Goal: Find specific page/section: Find specific page/section

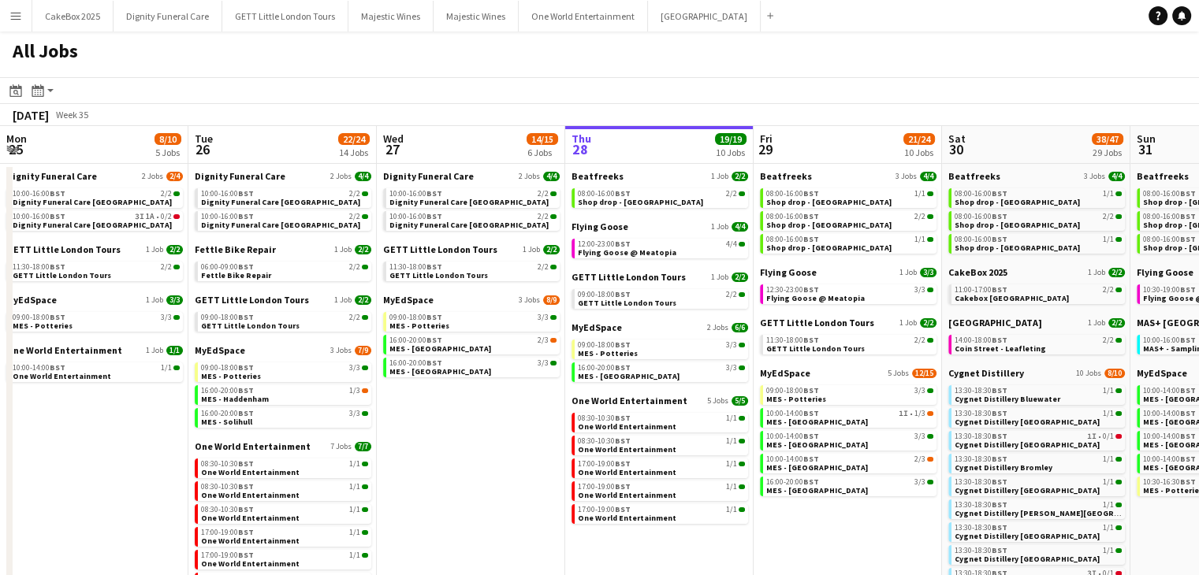
scroll to position [0, 542]
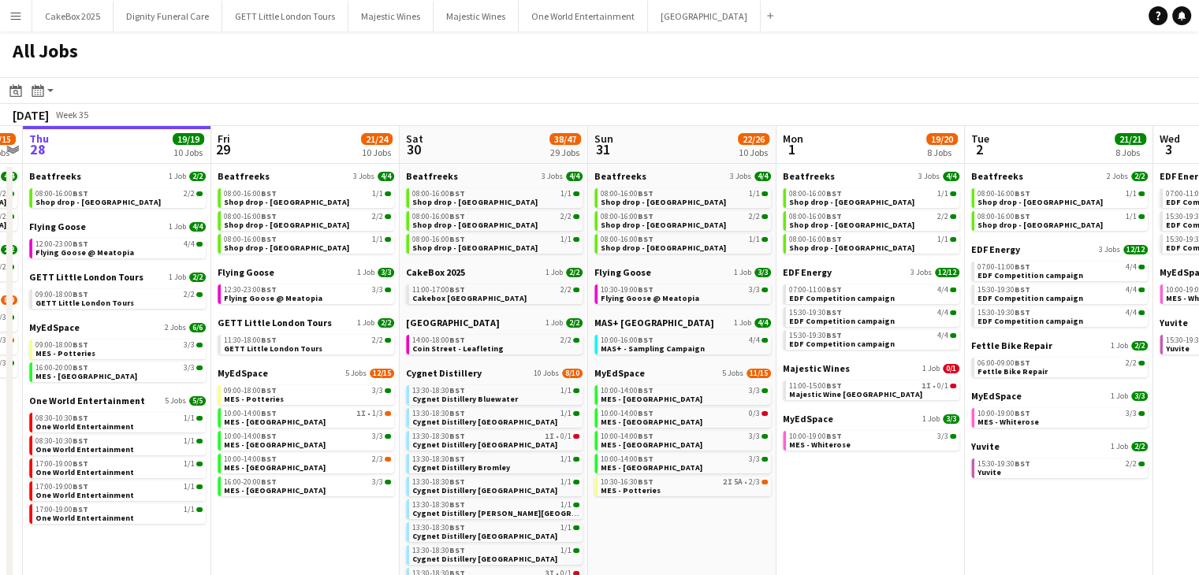
click at [16, 5] on button "Menu" at bounding box center [16, 16] width 32 height 32
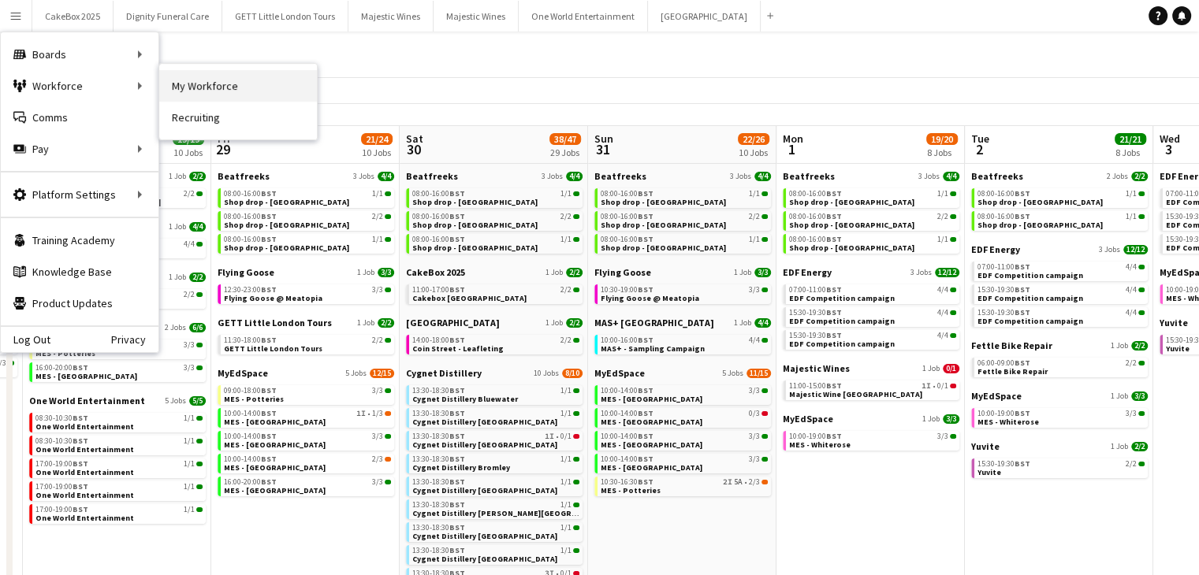
click at [202, 76] on link "My Workforce" at bounding box center [238, 86] width 158 height 32
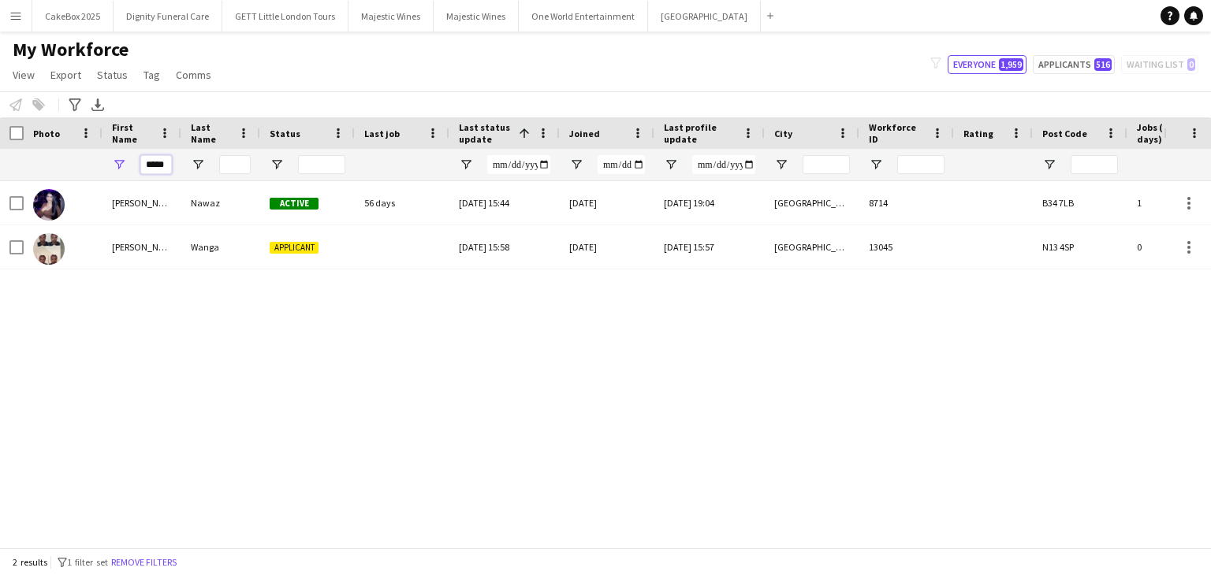
drag, startPoint x: 166, startPoint y: 165, endPoint x: 88, endPoint y: 166, distance: 78.8
click at [88, 166] on div "*****" at bounding box center [1108, 165] width 2217 height 32
click at [224, 165] on input "Last Name Filter Input" at bounding box center [235, 164] width 32 height 19
click at [236, 162] on input "Last Name Filter Input" at bounding box center [235, 164] width 32 height 19
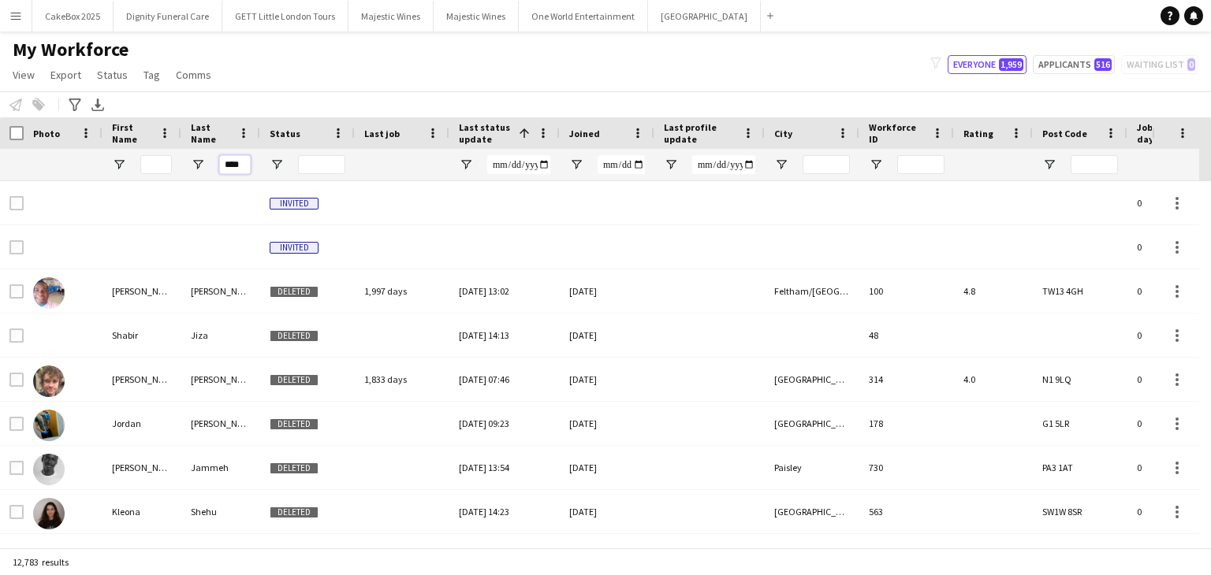
type input "****"
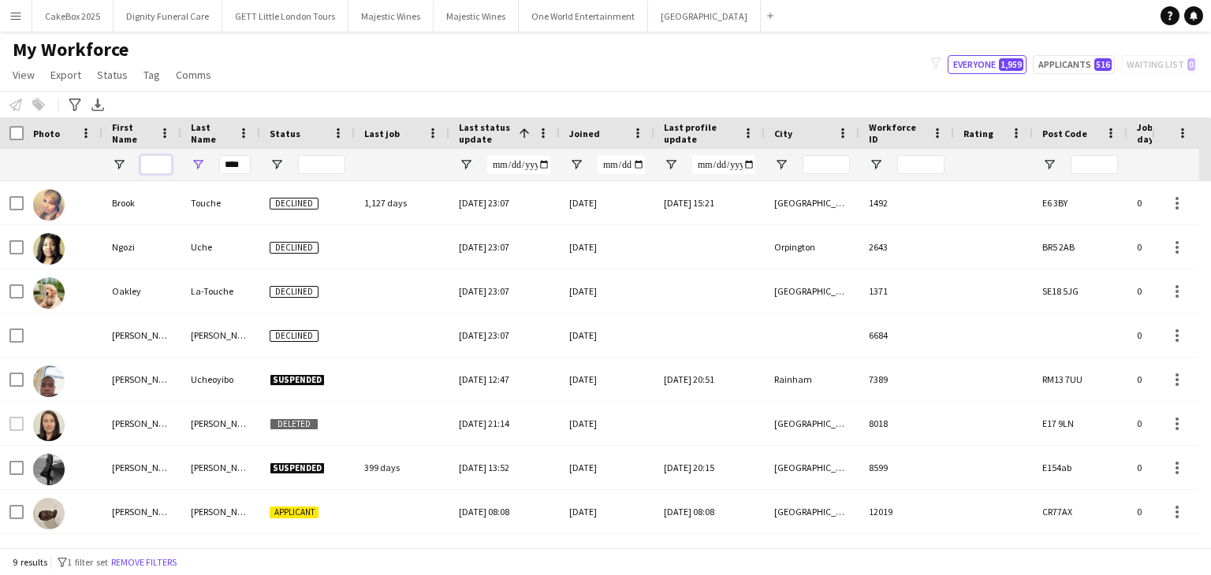
click at [155, 162] on input "First Name Filter Input" at bounding box center [156, 164] width 32 height 19
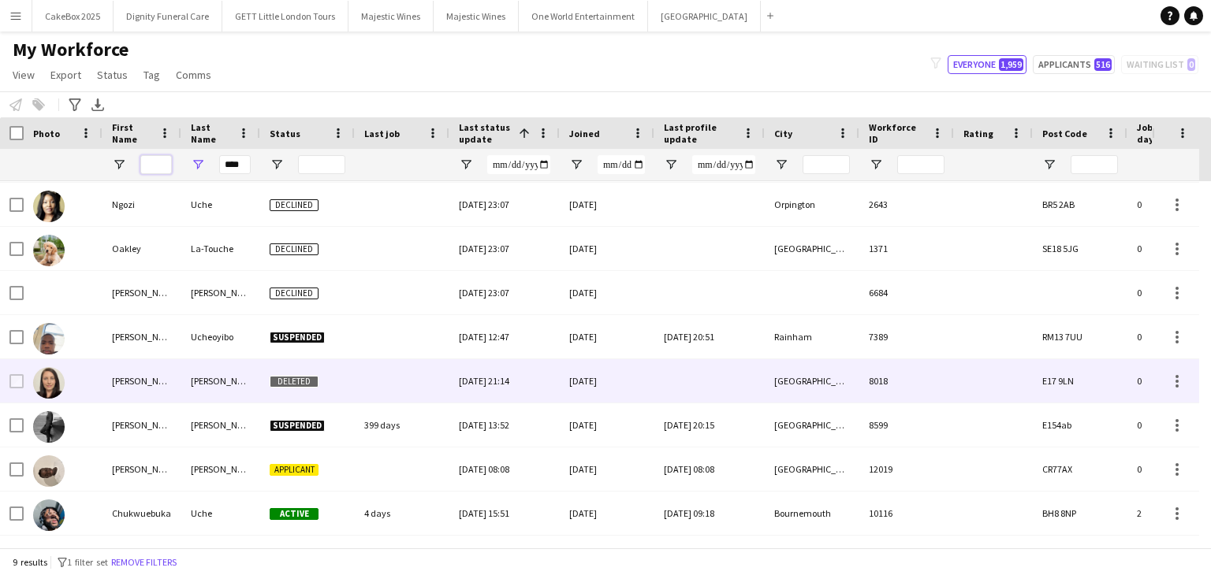
scroll to position [42, 0]
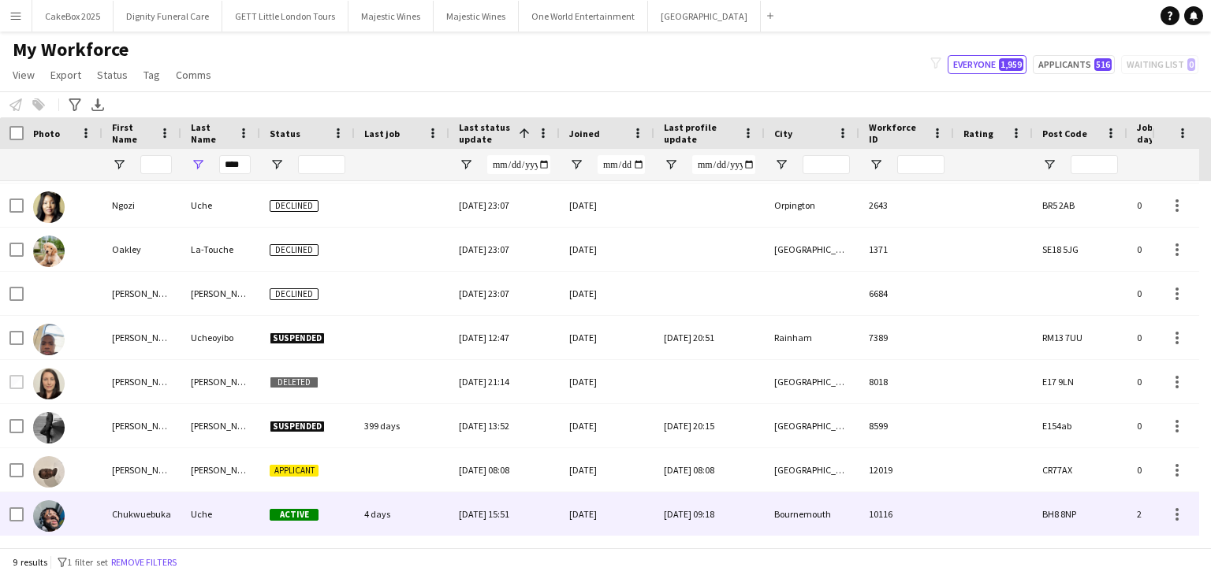
click at [169, 519] on div "Chukwuebuka" at bounding box center [141, 514] width 79 height 43
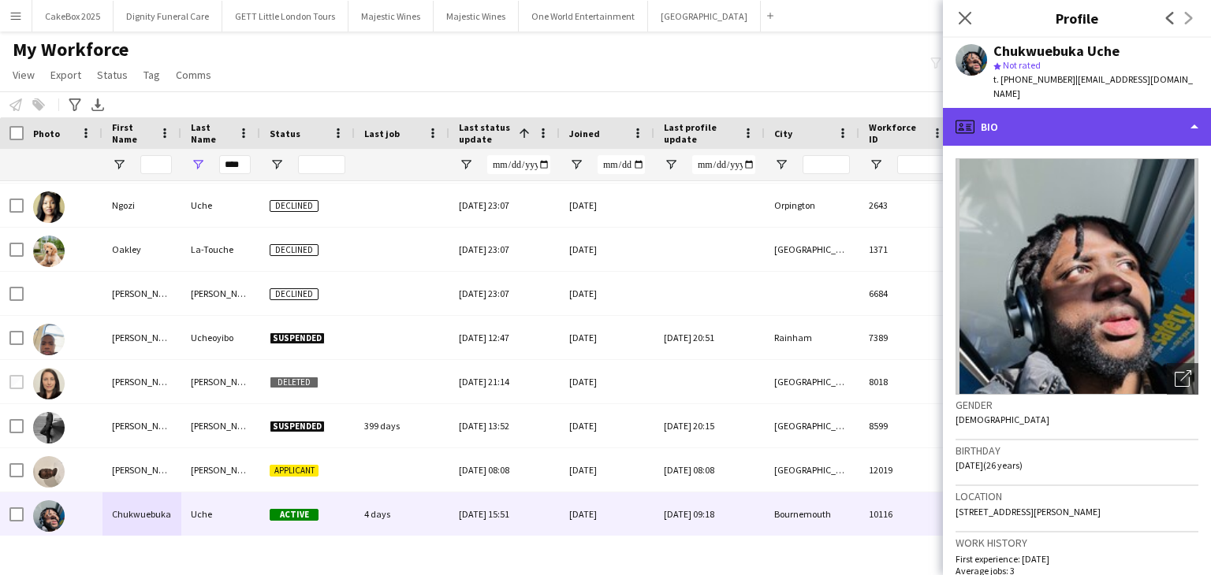
click at [1033, 110] on div "profile Bio" at bounding box center [1077, 127] width 268 height 38
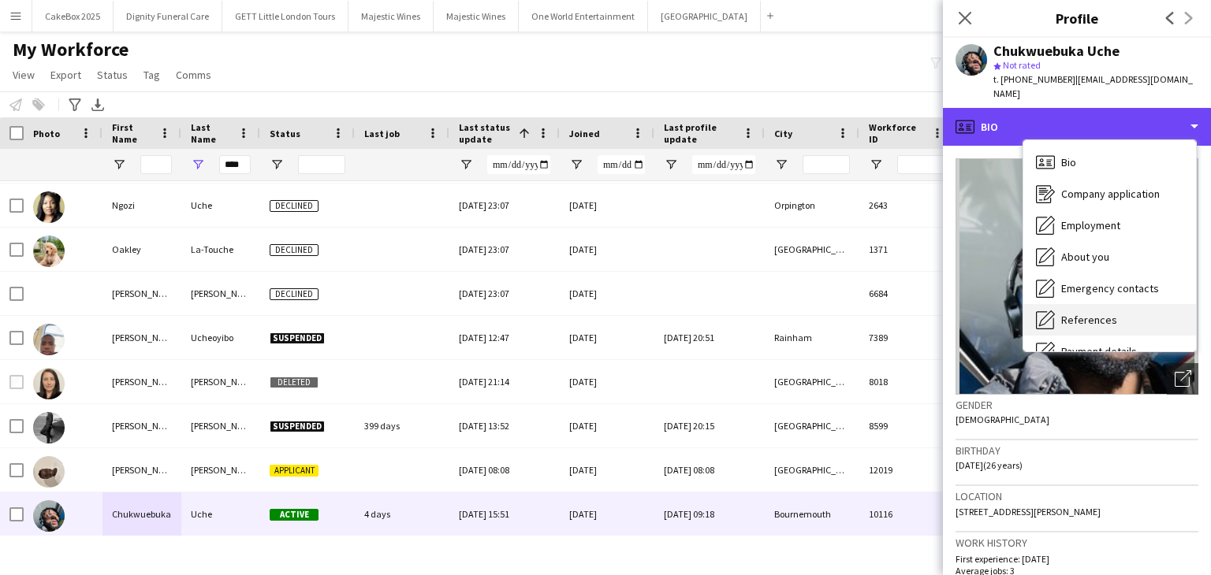
scroll to position [211, 0]
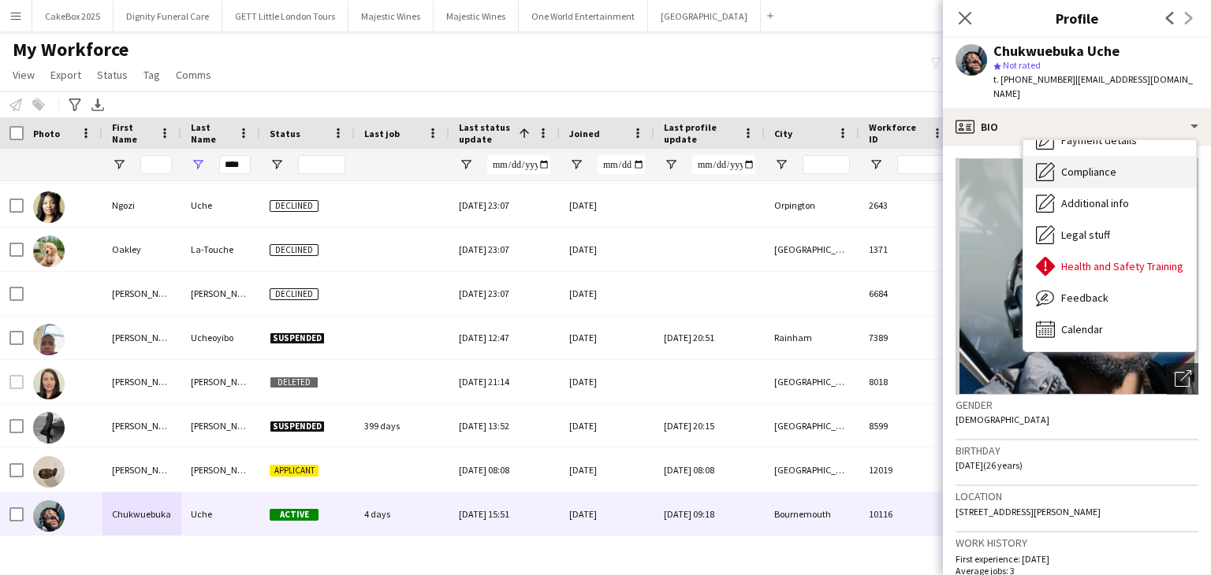
click at [1071, 165] on span "Compliance" at bounding box center [1088, 172] width 55 height 14
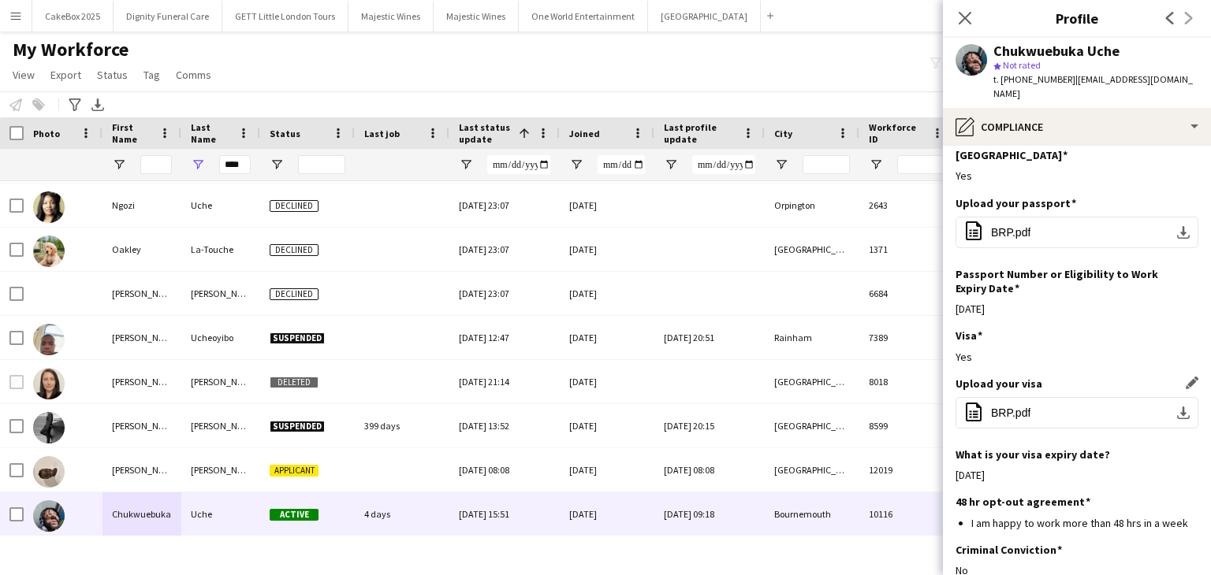
scroll to position [73, 0]
click at [1025, 405] on span "BRP.pdf" at bounding box center [1010, 411] width 39 height 13
click at [1018, 405] on span "BRP.pdf" at bounding box center [1010, 411] width 39 height 13
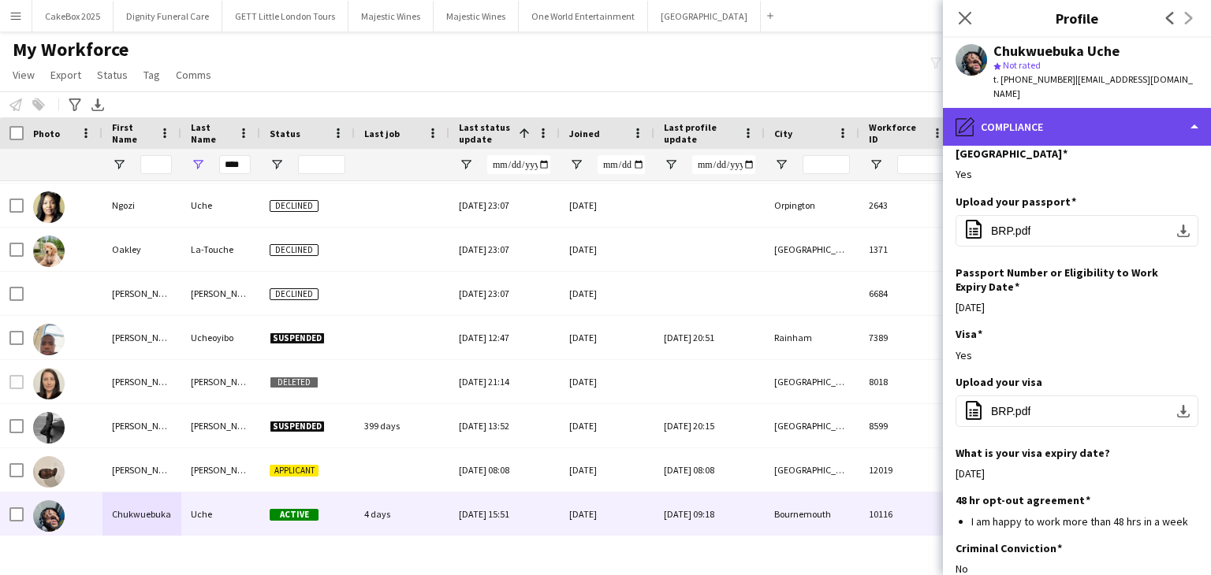
click at [1110, 108] on div "pencil4 Compliance" at bounding box center [1077, 127] width 268 height 38
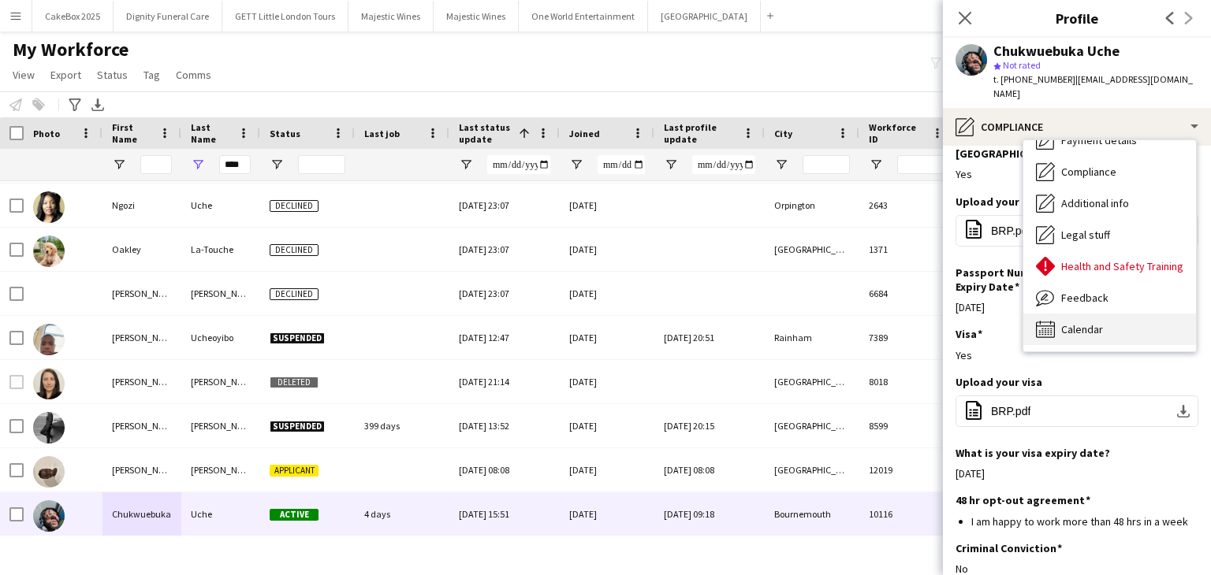
click at [1119, 314] on div "Calendar Calendar" at bounding box center [1109, 330] width 173 height 32
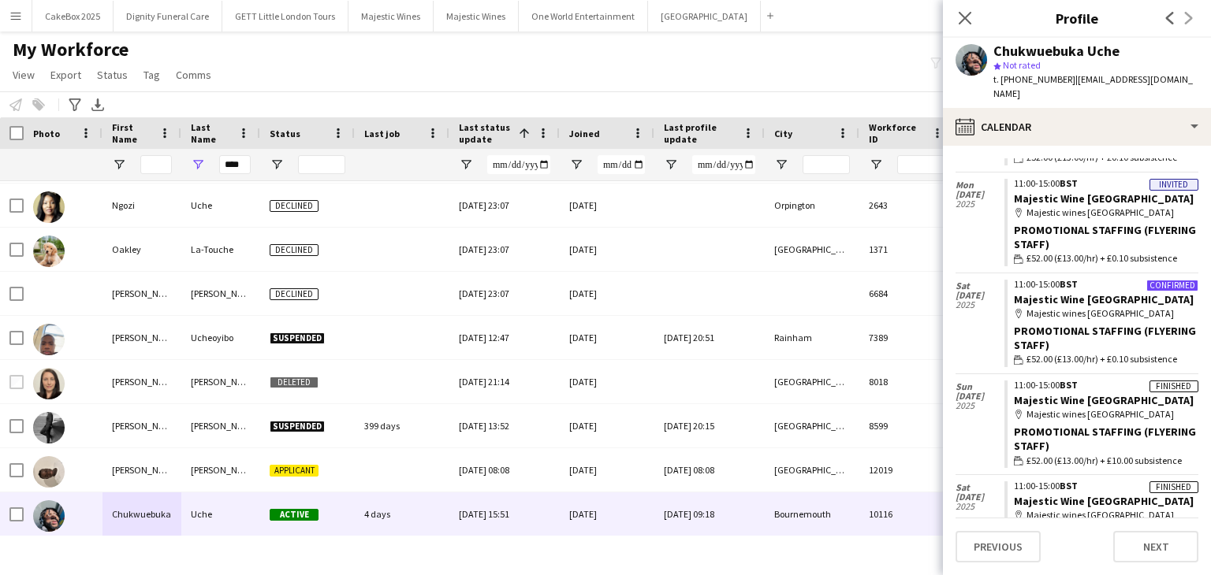
scroll to position [366, 0]
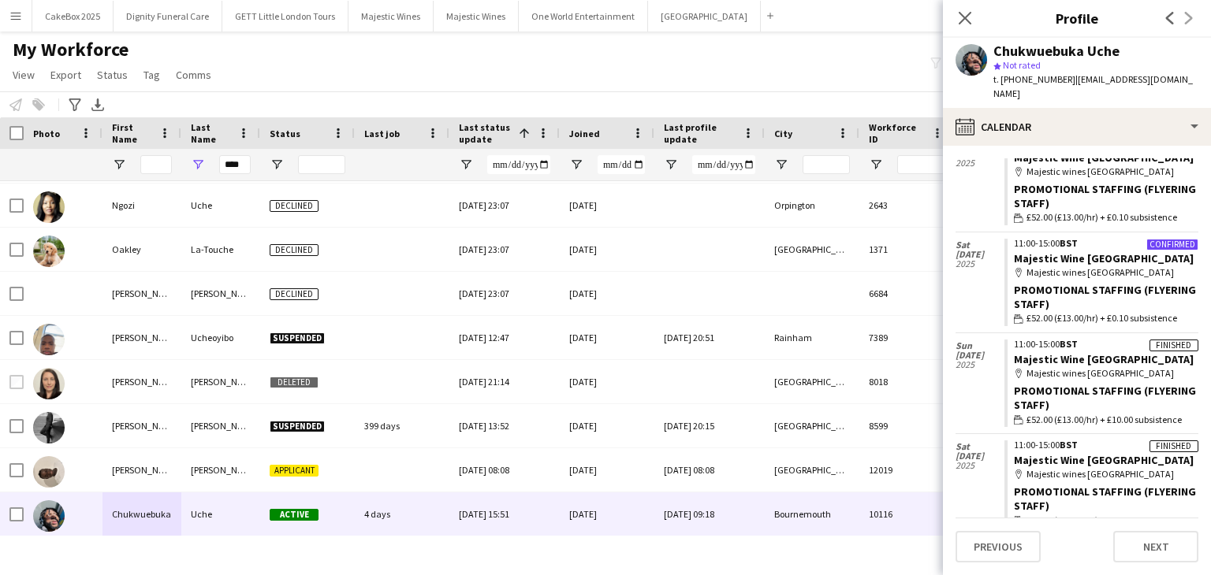
click at [807, 58] on div "My Workforce View Views Default view New view Update view Delete view Edit name…" at bounding box center [605, 65] width 1211 height 54
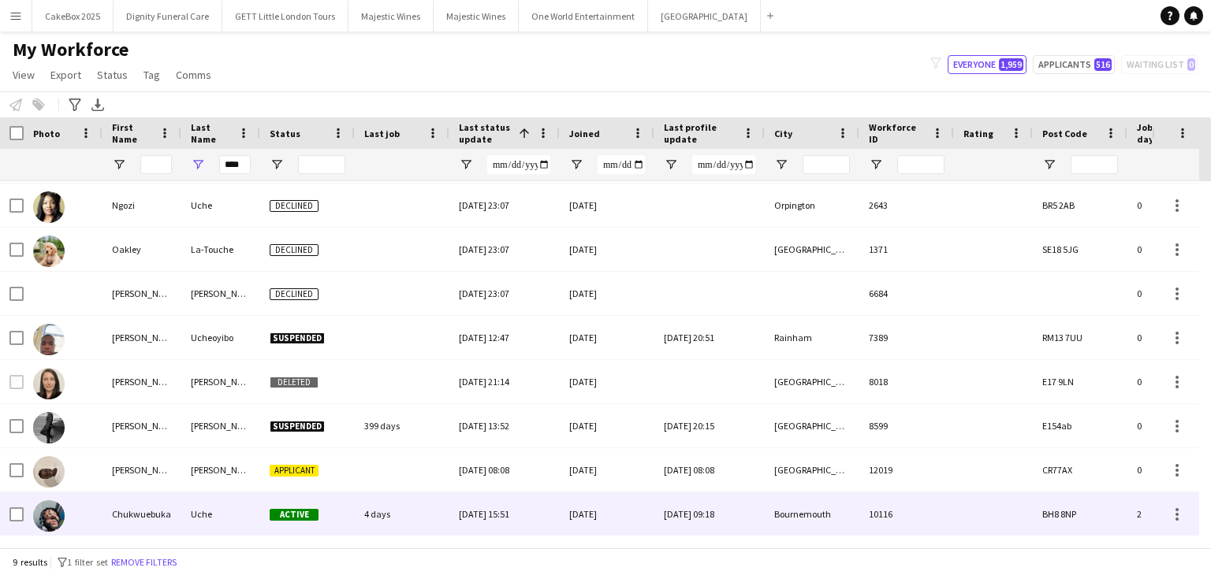
click at [449, 510] on div "[DATE] 15:51" at bounding box center [504, 514] width 110 height 43
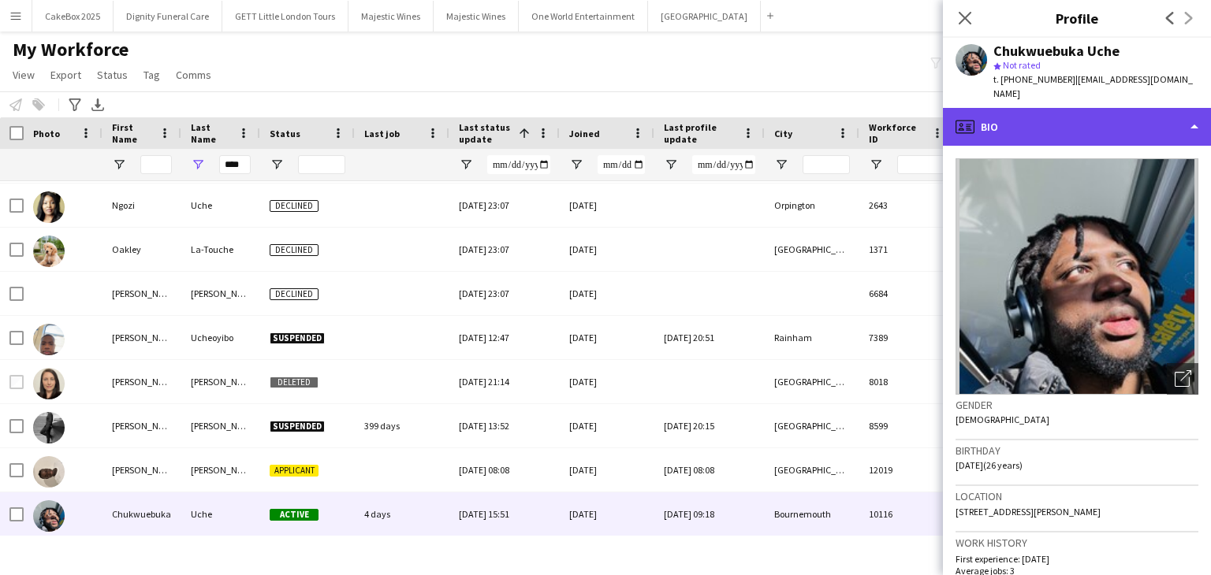
click at [1100, 117] on div "profile Bio" at bounding box center [1077, 127] width 268 height 38
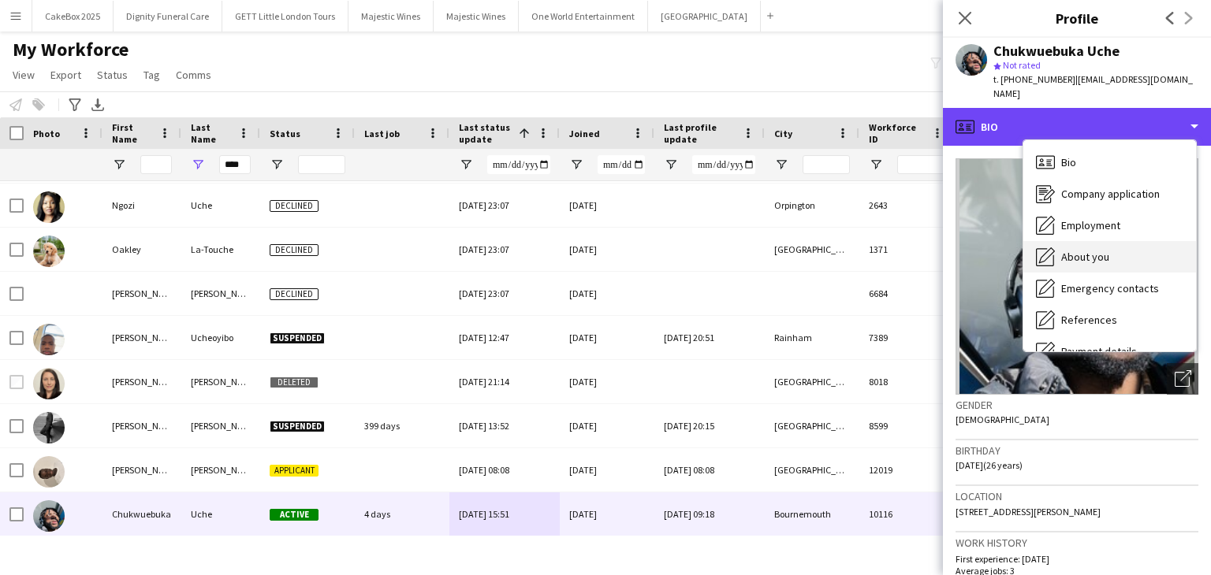
scroll to position [211, 0]
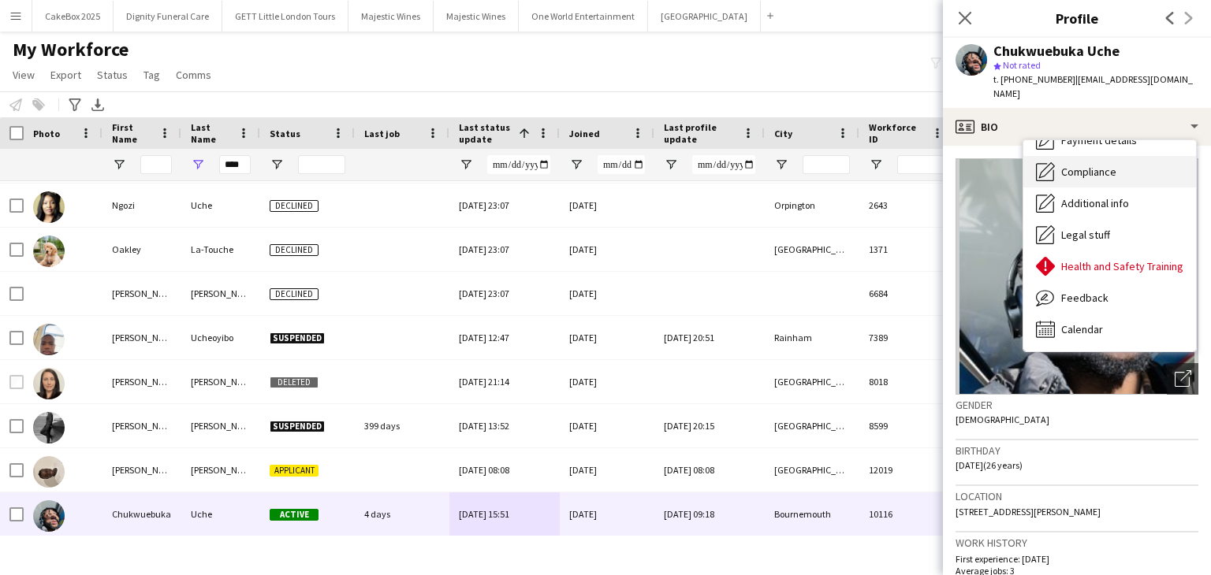
click at [1082, 165] on span "Compliance" at bounding box center [1088, 172] width 55 height 14
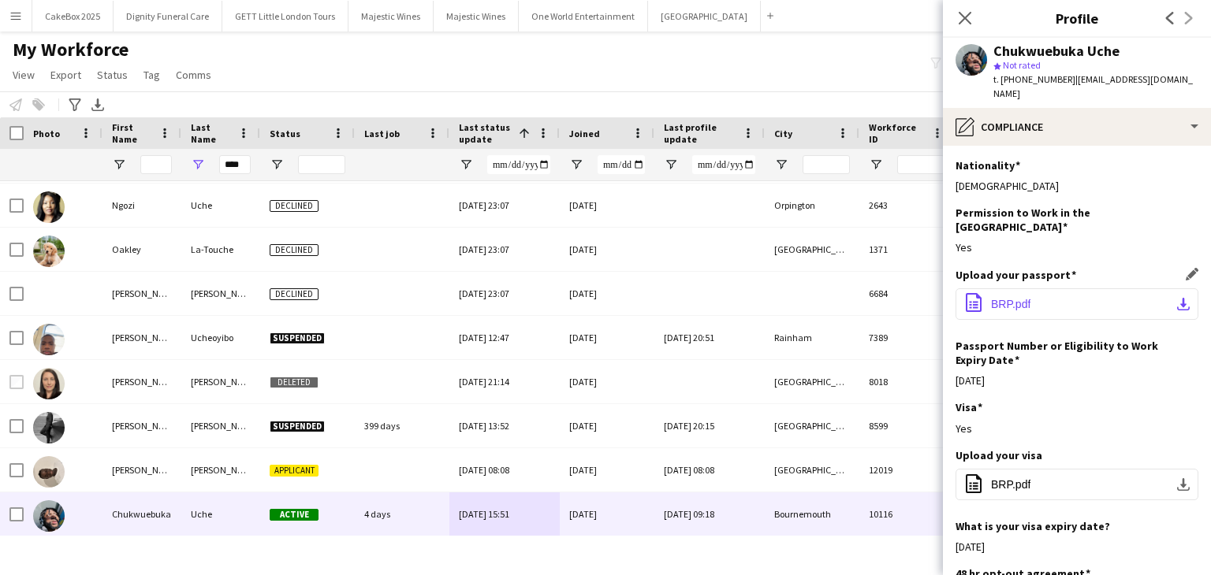
click at [1022, 298] on span "BRP.pdf" at bounding box center [1010, 304] width 39 height 13
click at [1143, 51] on div "Chukwuebuka Uche" at bounding box center [1095, 51] width 205 height 14
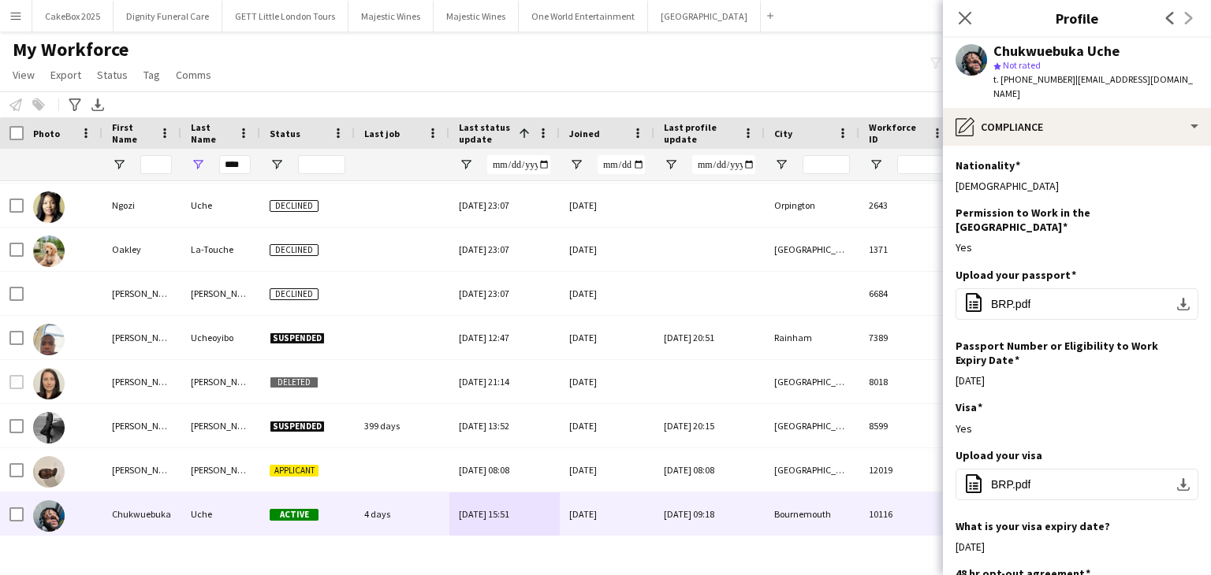
click at [1143, 51] on div "Chukwuebuka Uche" at bounding box center [1095, 51] width 205 height 14
drag, startPoint x: 1067, startPoint y: 81, endPoint x: 1168, endPoint y: 82, distance: 100.9
click at [1168, 82] on span "| [EMAIL_ADDRESS][DOMAIN_NAME]" at bounding box center [1092, 86] width 199 height 26
copy span "[EMAIL_ADDRESS][DOMAIN_NAME]"
